Goal: Task Accomplishment & Management: Manage account settings

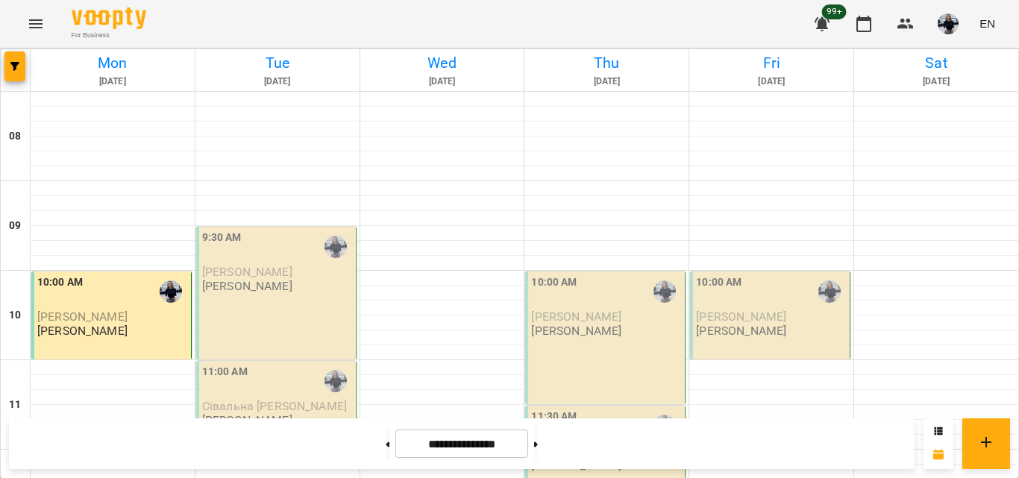
scroll to position [916, 0]
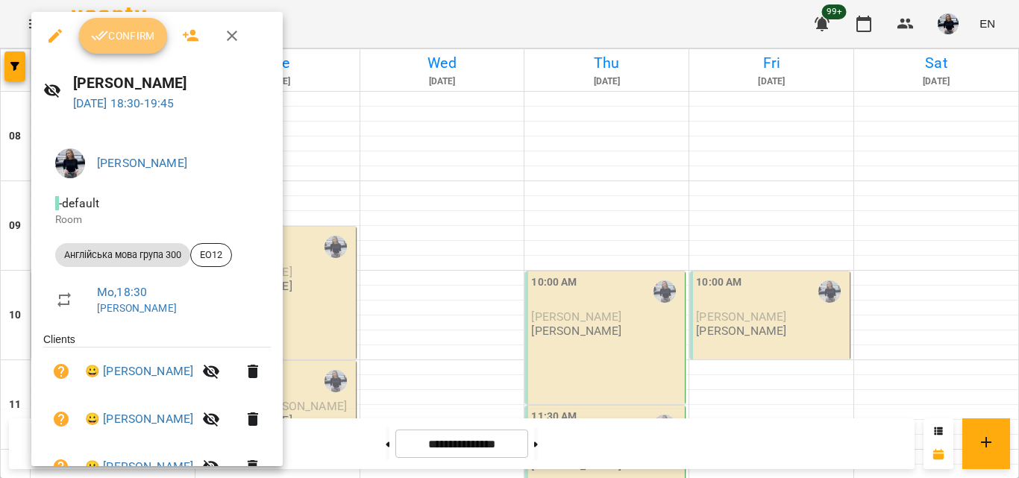
click at [132, 31] on span "Confirm" at bounding box center [123, 36] width 64 height 18
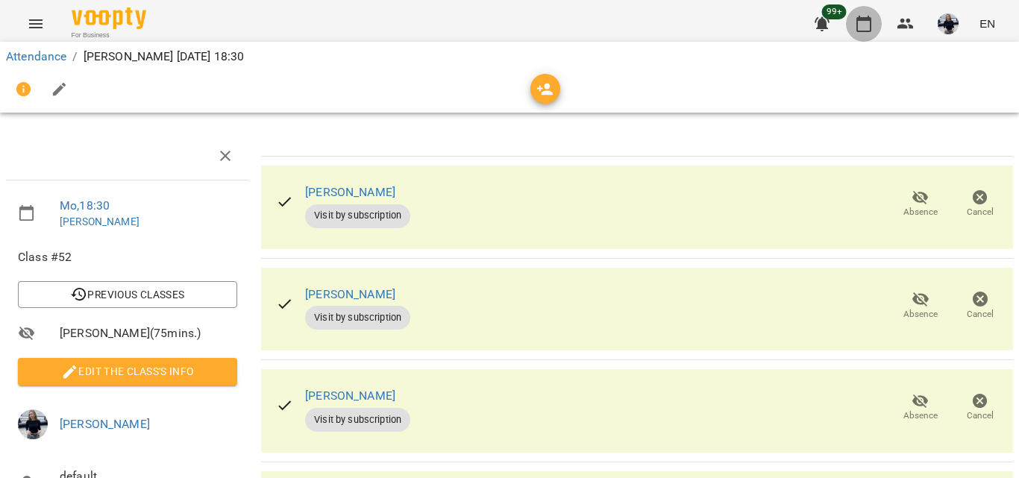
click at [871, 35] on button "button" at bounding box center [864, 24] width 36 height 36
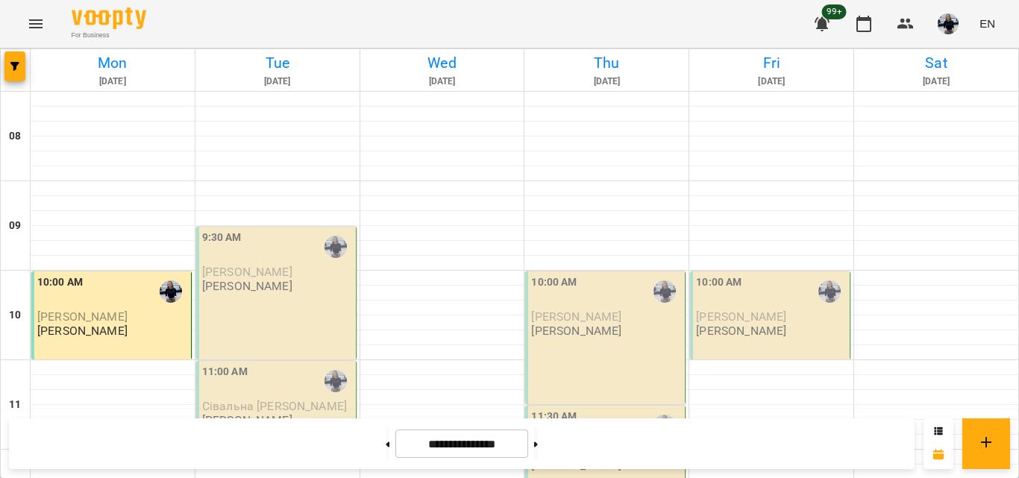
scroll to position [955, 0]
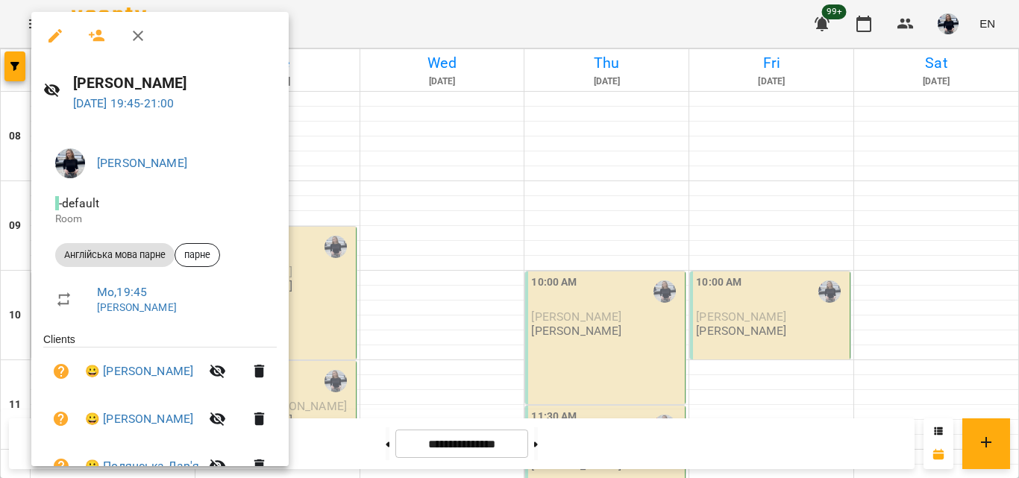
click at [366, 33] on div at bounding box center [509, 239] width 1019 height 478
